Goal: Task Accomplishment & Management: Complete application form

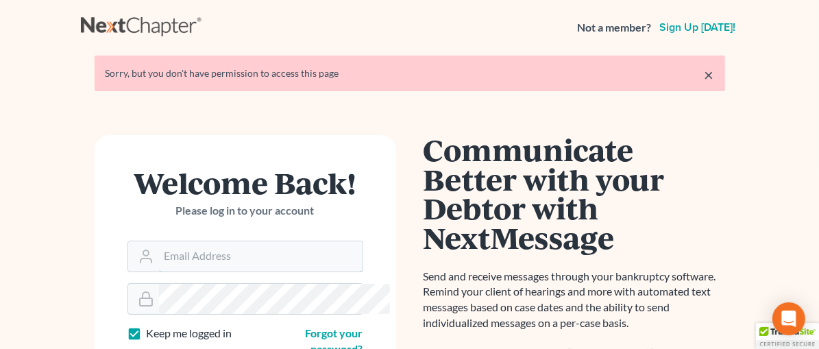
type input "[EMAIL_ADDRESS][DOMAIN_NAME]"
click at [715, 73] on link "×" at bounding box center [710, 75] width 10 height 16
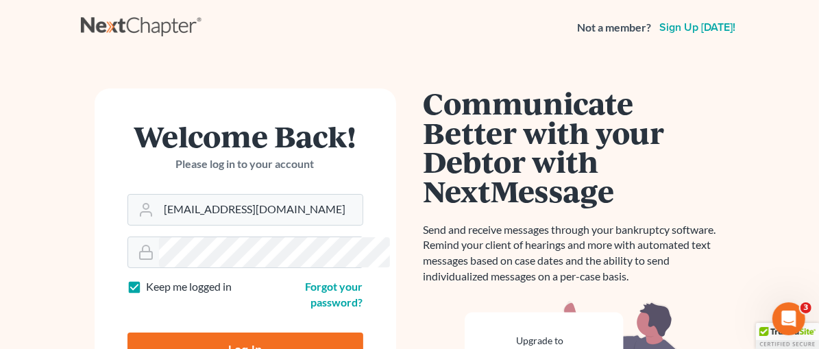
click at [217, 333] on input "Log In" at bounding box center [246, 350] width 236 height 34
type input "Thinking..."
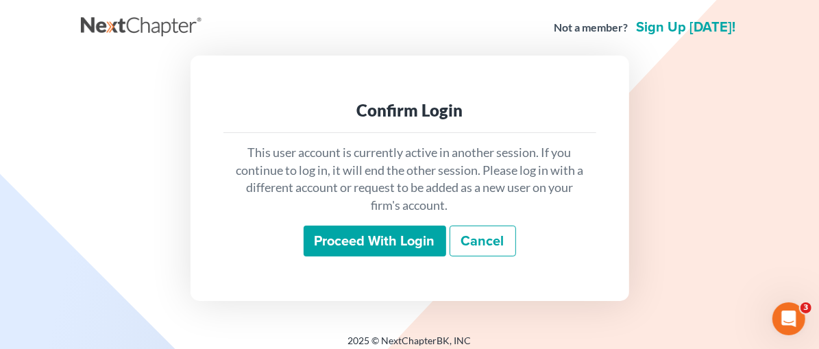
click at [339, 244] on input "Proceed with login" at bounding box center [375, 242] width 143 height 32
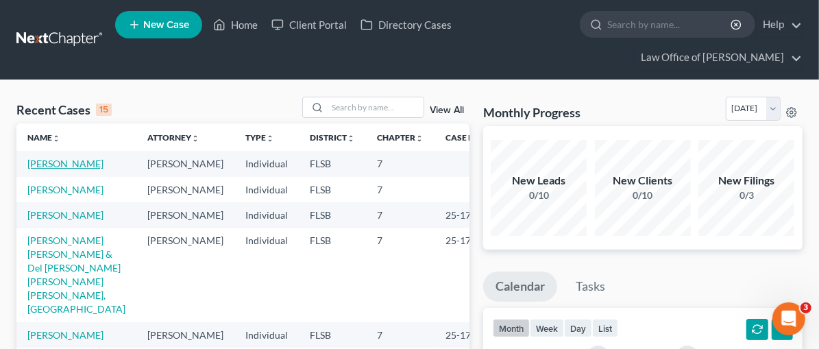
click at [77, 162] on link "[PERSON_NAME]" at bounding box center [65, 164] width 76 height 12
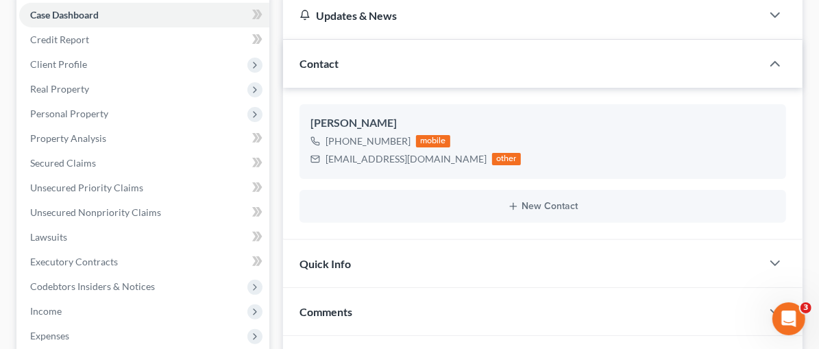
scroll to position [224, 0]
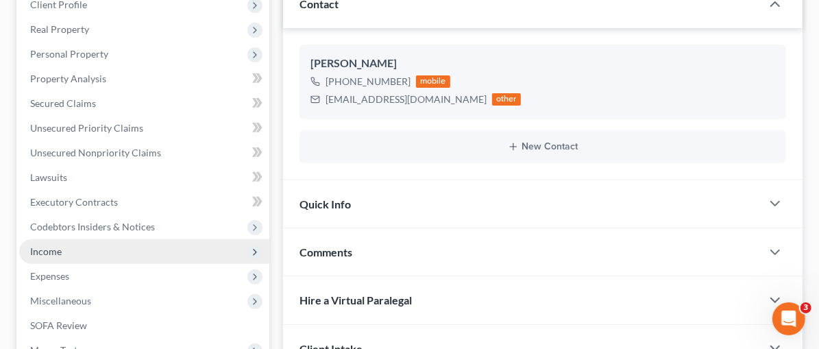
click at [58, 252] on span "Income" at bounding box center [46, 251] width 32 height 12
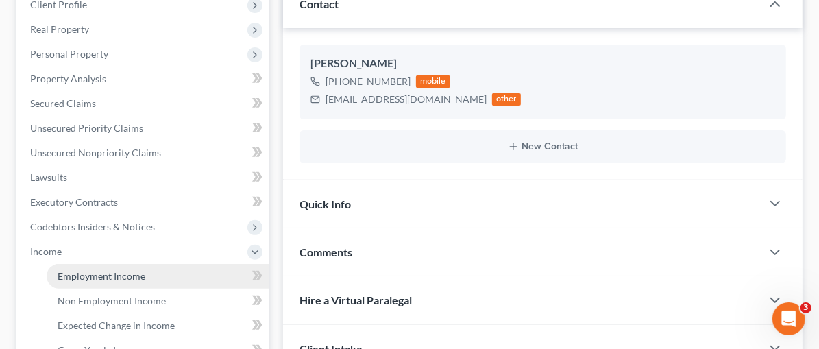
click at [86, 274] on span "Employment Income" at bounding box center [102, 276] width 88 height 12
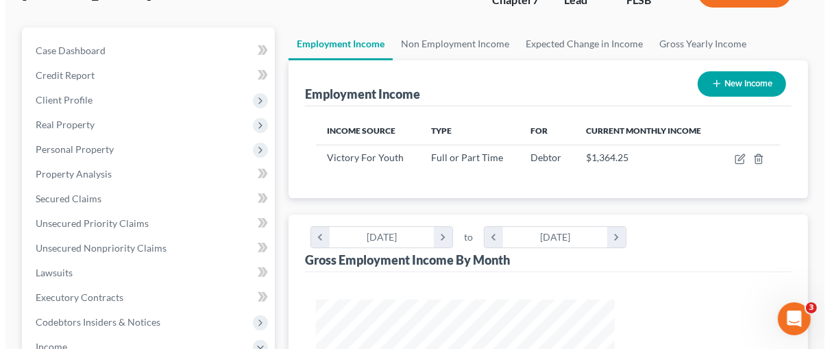
scroll to position [191, 0]
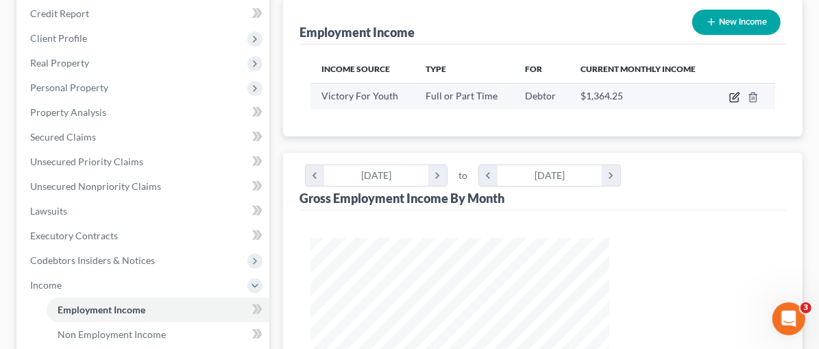
click at [734, 95] on icon "button" at bounding box center [736, 96] width 6 height 6
select select "0"
select select "9"
select select "2"
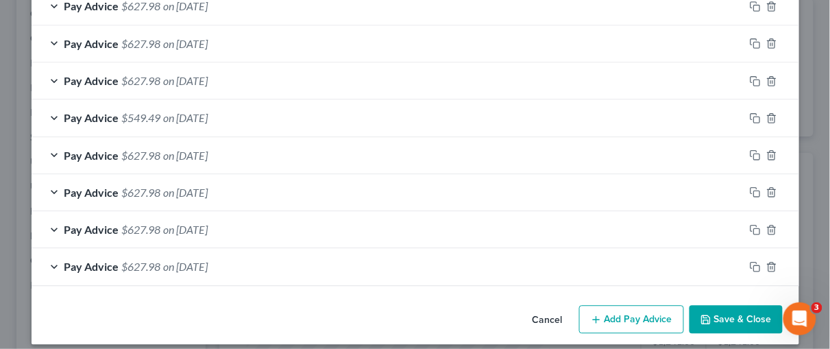
scroll to position [699, 0]
click at [276, 220] on div "Pay Advice $627.98 on [DATE]" at bounding box center [388, 229] width 713 height 36
